Goal: Information Seeking & Learning: Learn about a topic

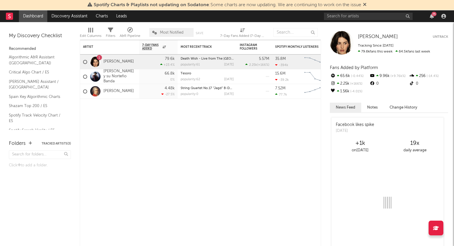
click at [369, 20] on div "75" at bounding box center [386, 16] width 124 height 12
click at [369, 16] on input "text" at bounding box center [368, 16] width 89 height 7
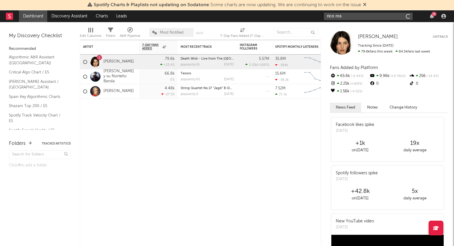
type input "[PERSON_NAME]"
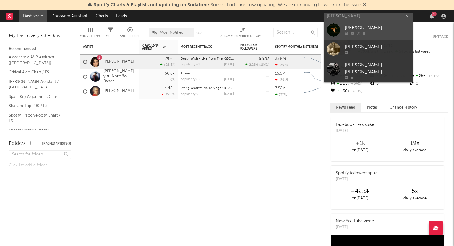
click at [365, 31] on div "[PERSON_NAME]" at bounding box center [377, 28] width 65 height 7
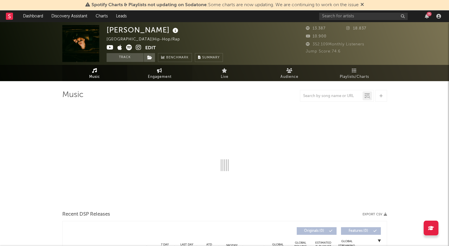
select select "6m"
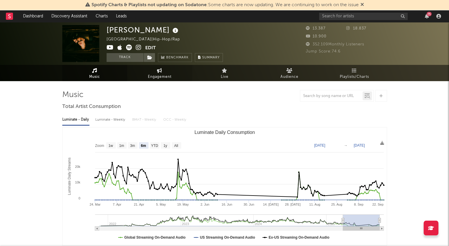
click at [159, 75] on span "Engagement" at bounding box center [160, 77] width 24 height 7
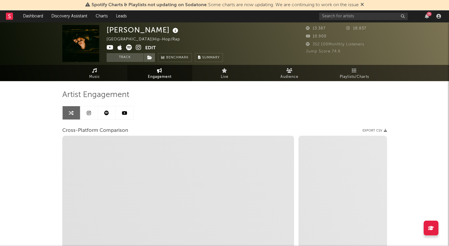
select select "1w"
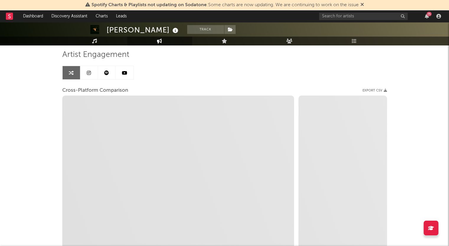
scroll to position [59, 0]
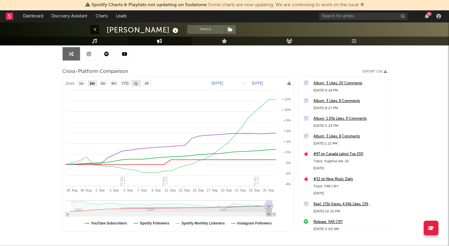
click at [136, 84] on text "1y" at bounding box center [136, 84] width 4 height 4
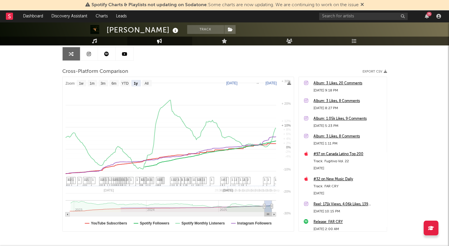
select select "1y"
type input "[DATE]"
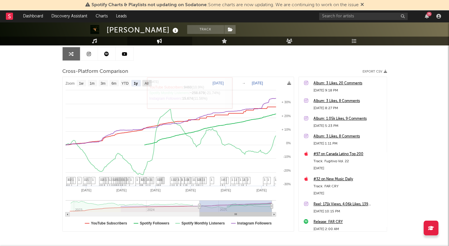
click at [145, 84] on text "All" at bounding box center [146, 84] width 4 height 4
select select "All"
type input "[DATE]"
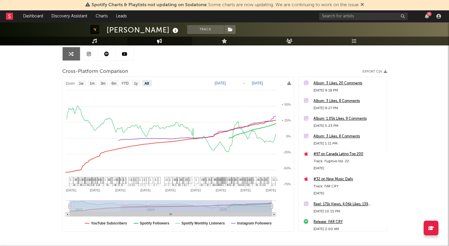
select select "All"
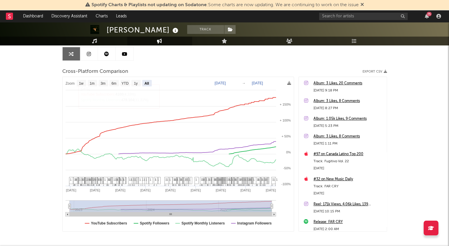
click at [33, 130] on div "[PERSON_NAME] Track [GEOGRAPHIC_DATA] | Hip-Hop/Rap Edit Track Benchmark Summar…" at bounding box center [224, 118] width 449 height 310
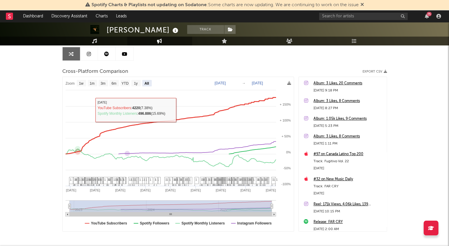
click at [30, 124] on div "[PERSON_NAME] Track [GEOGRAPHIC_DATA] | Hip-Hop/Rap Edit Track Benchmark Summar…" at bounding box center [224, 118] width 449 height 310
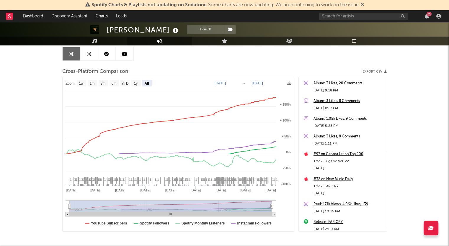
click at [32, 130] on div "[PERSON_NAME] Track [GEOGRAPHIC_DATA] | Hip-Hop/Rap Edit Track Benchmark Summar…" at bounding box center [224, 118] width 449 height 310
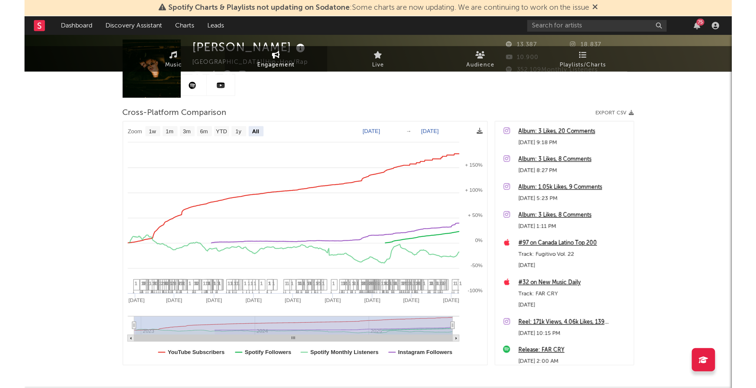
scroll to position [0, 0]
